Goal: Task Accomplishment & Management: Use online tool/utility

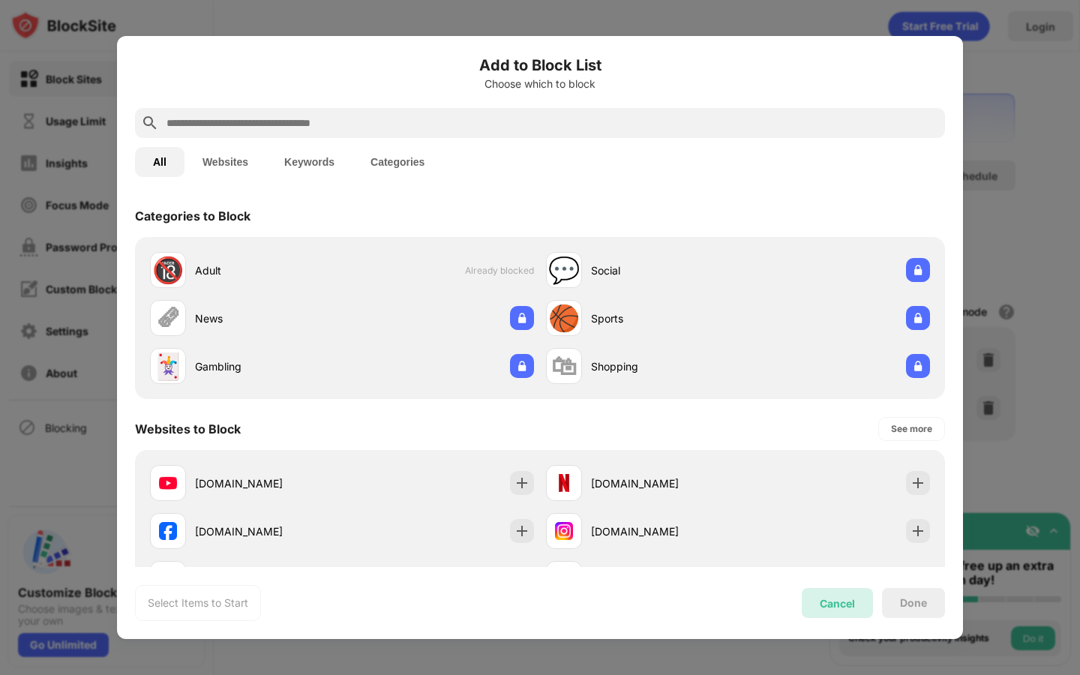
click at [851, 611] on div "Cancel" at bounding box center [837, 603] width 71 height 30
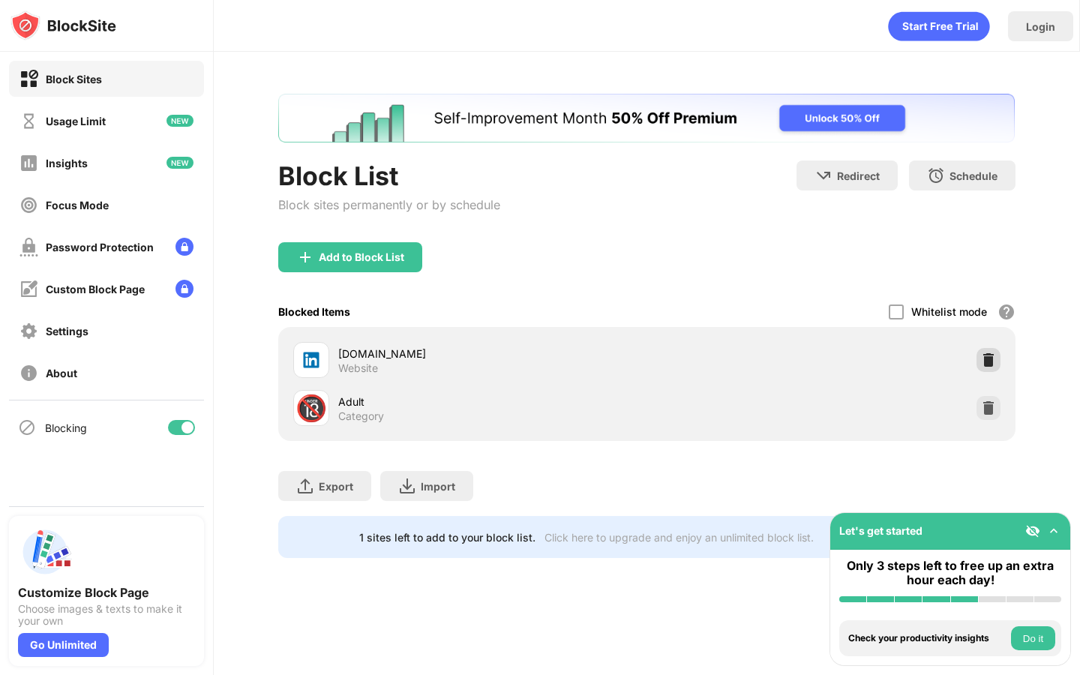
click at [993, 359] on img at bounding box center [988, 360] width 15 height 15
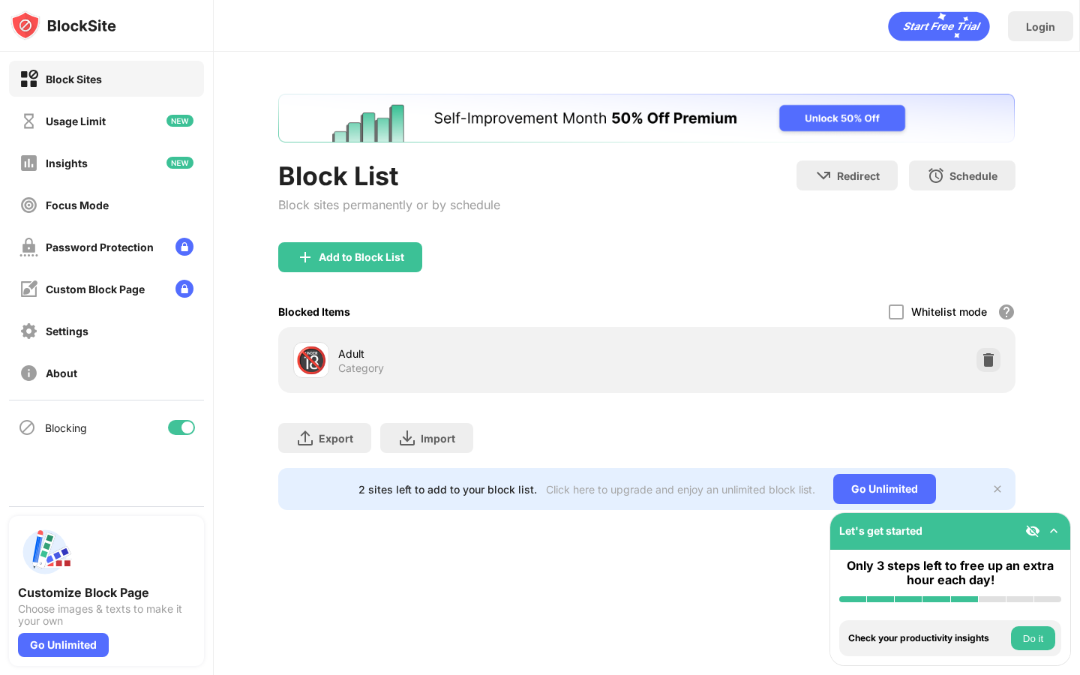
click at [398, 250] on div "Add to Block List" at bounding box center [350, 257] width 144 height 30
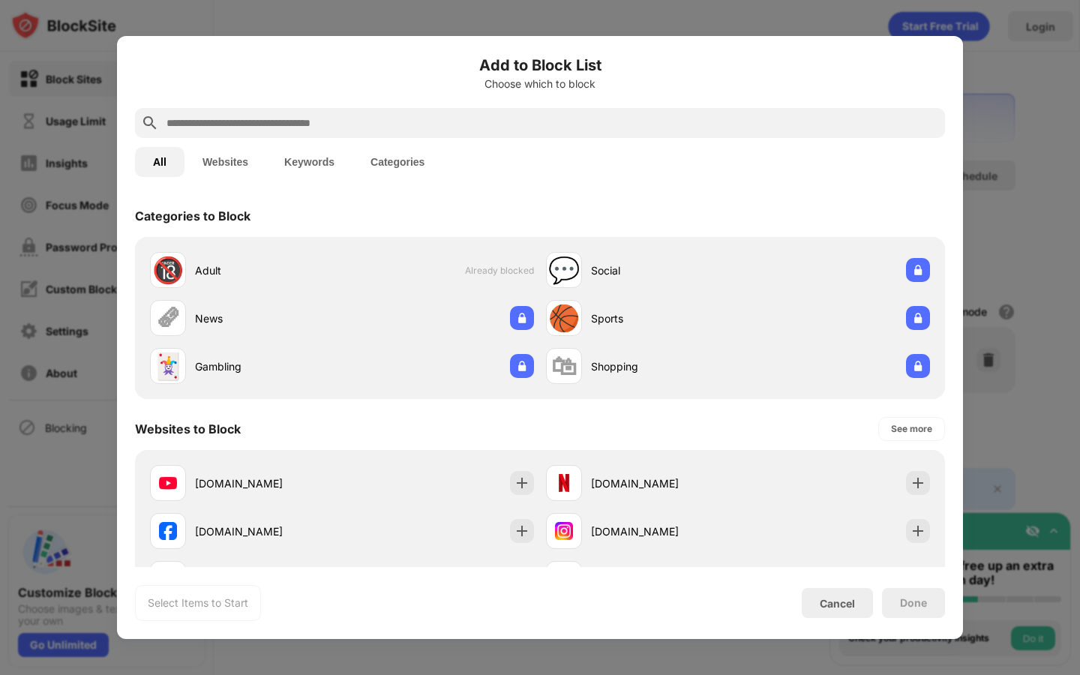
click at [460, 128] on input "text" at bounding box center [552, 123] width 774 height 18
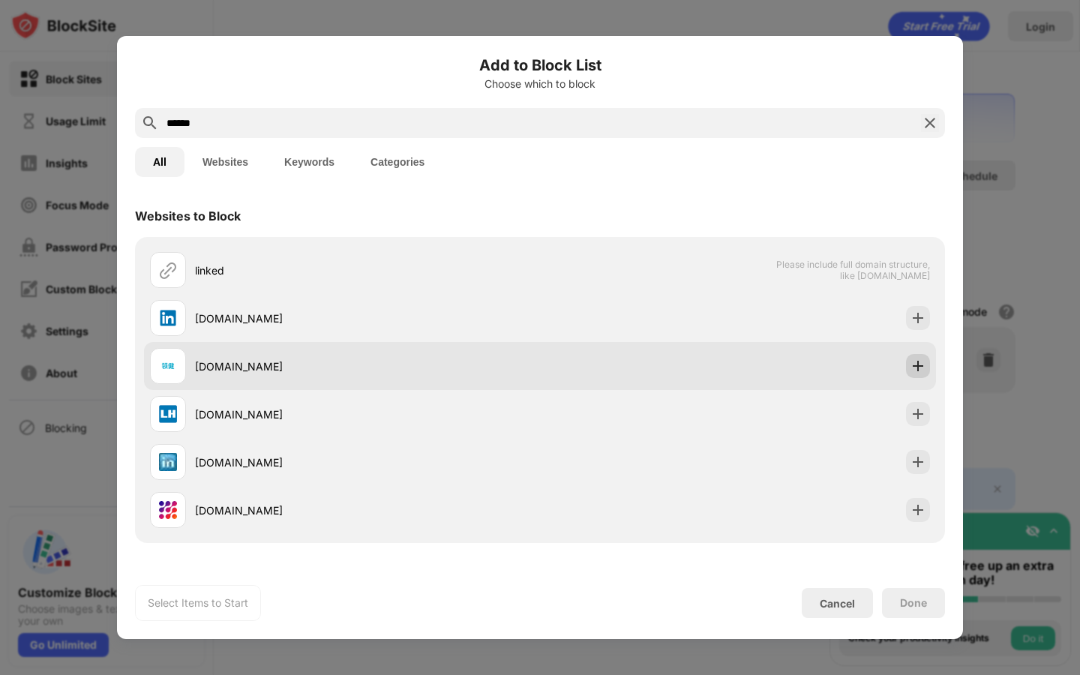
type input "******"
click at [912, 363] on img at bounding box center [918, 366] width 15 height 15
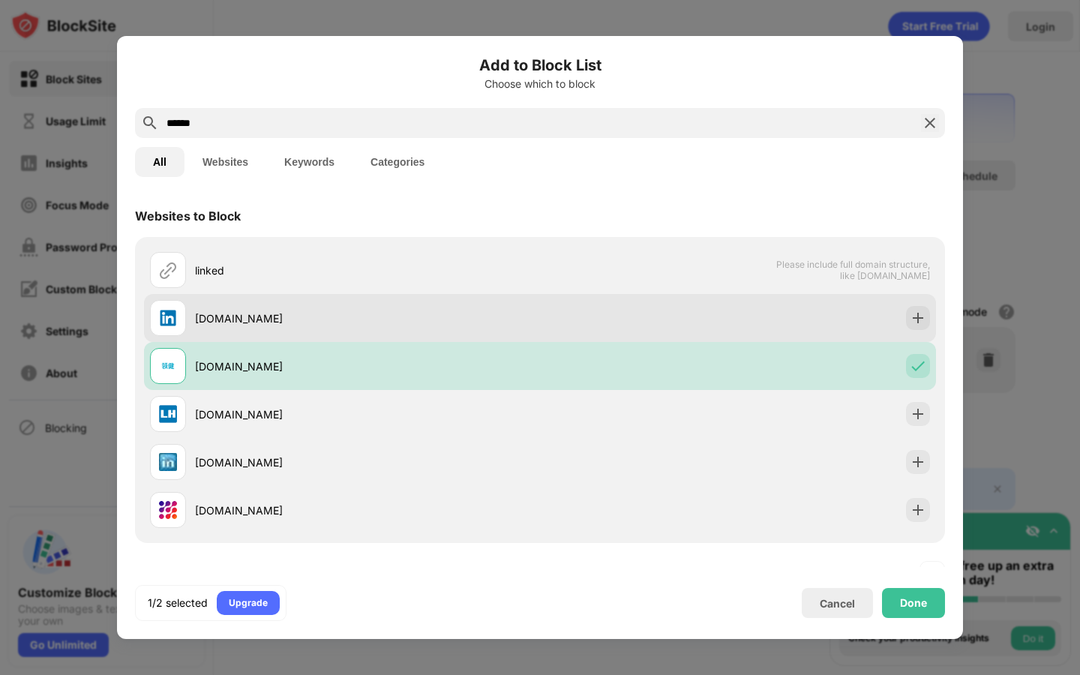
click at [924, 329] on div "[DOMAIN_NAME]" at bounding box center [540, 318] width 792 height 48
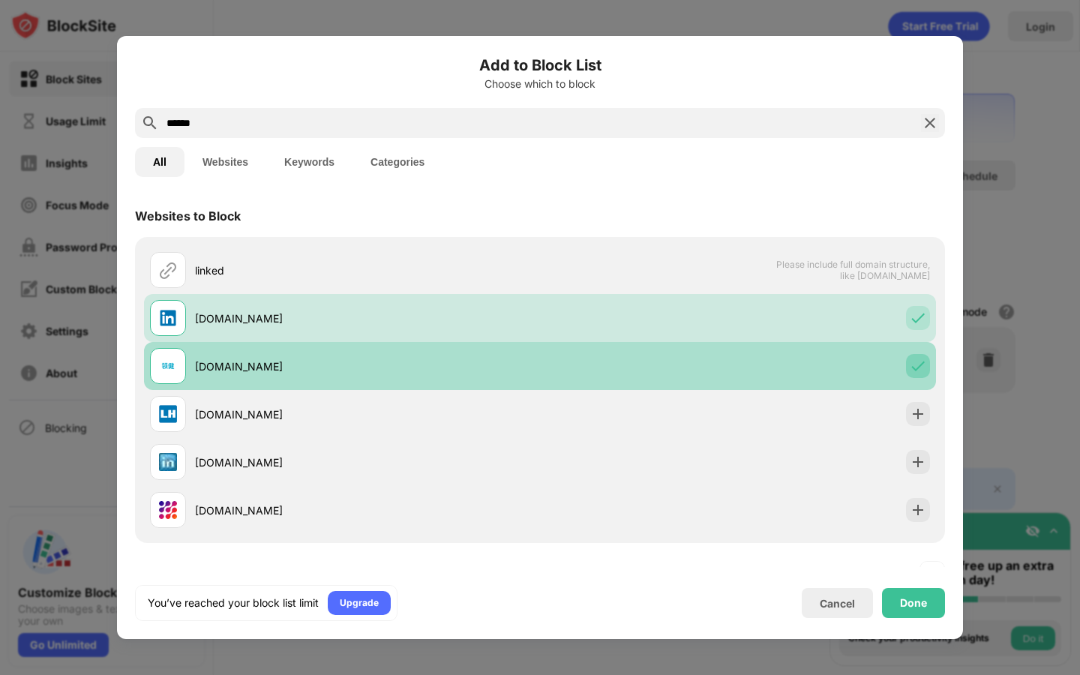
click at [920, 356] on div at bounding box center [918, 366] width 24 height 24
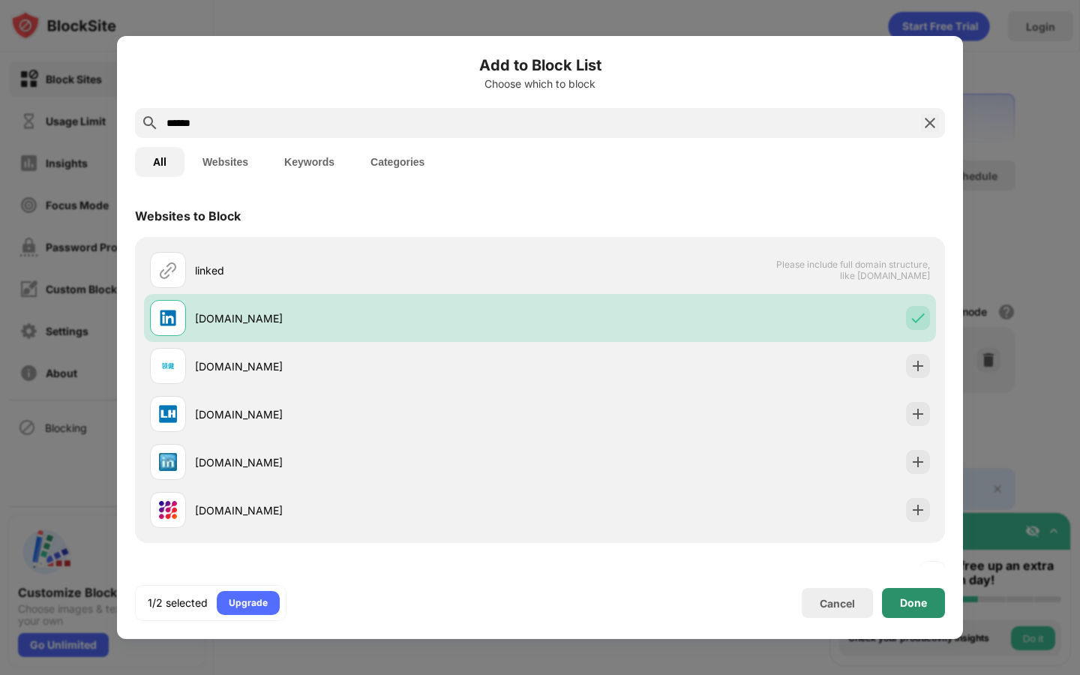
click at [917, 609] on div "Done" at bounding box center [913, 603] width 63 height 30
